Goal: Information Seeking & Learning: Learn about a topic

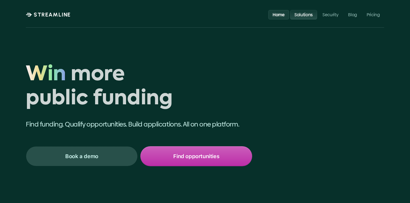
click at [307, 18] on link "Solutions" at bounding box center [303, 14] width 27 height 9
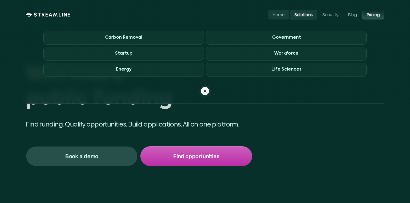
click at [376, 15] on p "Pricing" at bounding box center [373, 14] width 13 height 5
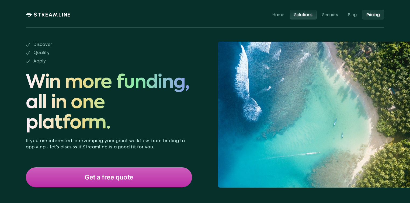
click at [305, 13] on p "Solutions" at bounding box center [303, 14] width 18 height 5
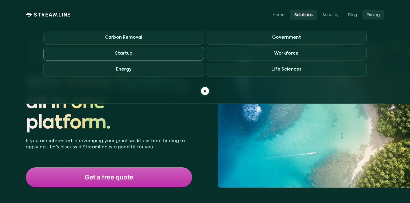
click at [141, 52] on span "Startup" at bounding box center [123, 54] width 161 height 14
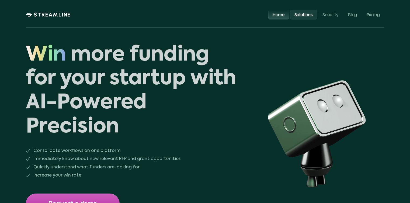
click at [282, 14] on p "Home" at bounding box center [279, 14] width 12 height 5
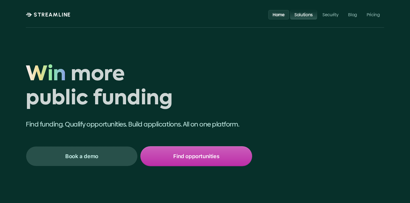
click at [304, 12] on p "Solutions" at bounding box center [304, 14] width 18 height 5
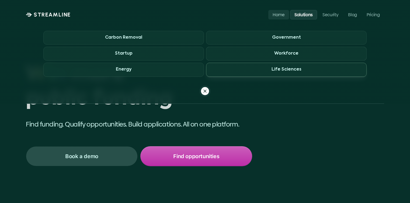
click at [275, 68] on h3 "Life Sciences" at bounding box center [287, 69] width 30 height 5
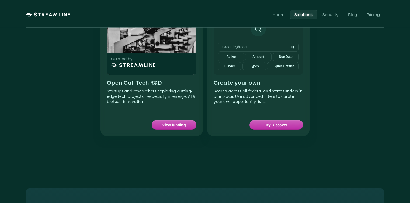
scroll to position [373, 0]
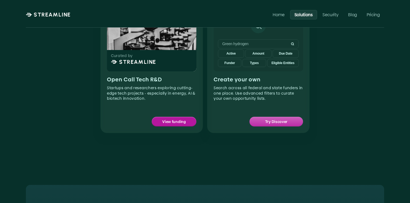
click at [174, 120] on p "View funding" at bounding box center [174, 121] width 24 height 7
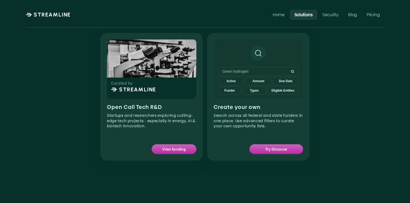
scroll to position [382, 0]
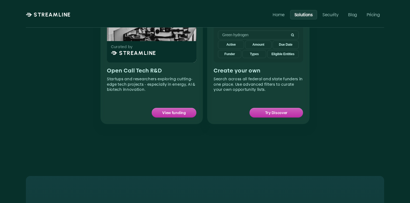
click at [304, 13] on p "Solutions" at bounding box center [304, 14] width 18 height 5
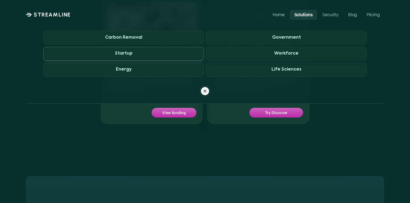
click at [159, 52] on span "Startup" at bounding box center [123, 54] width 161 height 14
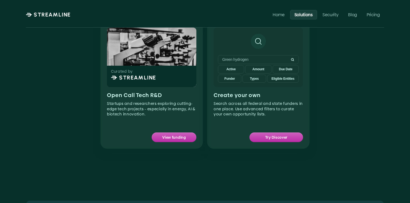
scroll to position [363, 0]
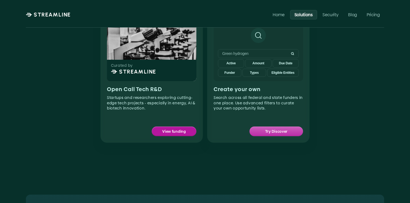
click at [168, 132] on p "View funding" at bounding box center [174, 131] width 24 height 7
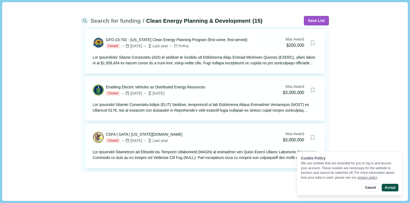
click at [393, 186] on button "Accept" at bounding box center [390, 187] width 17 height 8
